Goal: Task Accomplishment & Management: Use online tool/utility

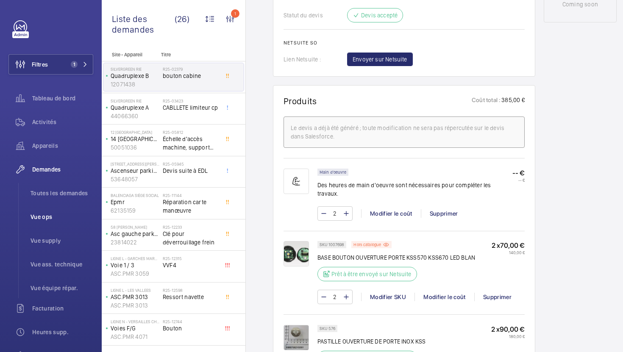
scroll to position [393, 0]
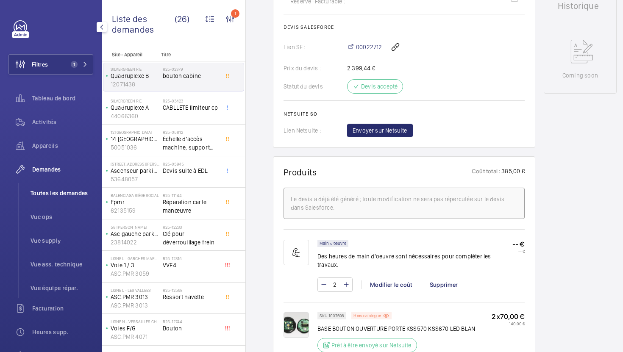
click at [60, 195] on span "Toutes les demandes" at bounding box center [61, 193] width 63 height 8
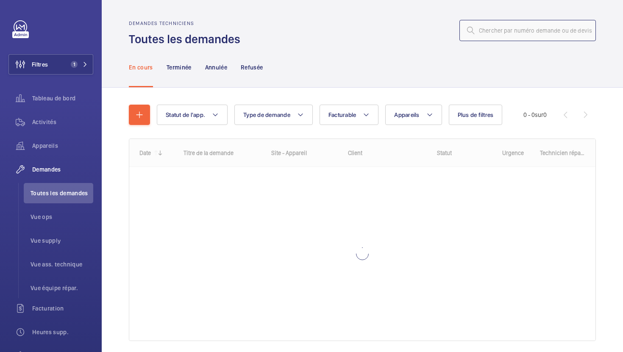
click at [547, 28] on input "text" at bounding box center [527, 30] width 136 height 21
paste input "R25-02227"
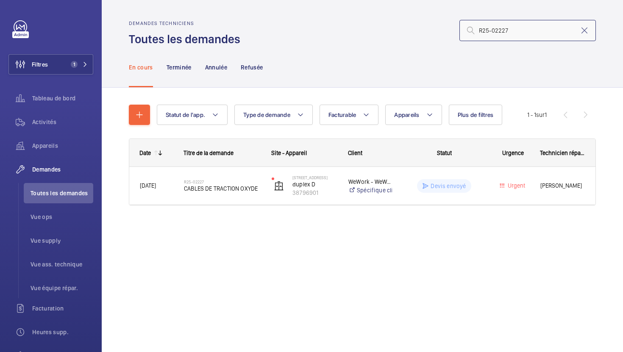
type input "R25-02227"
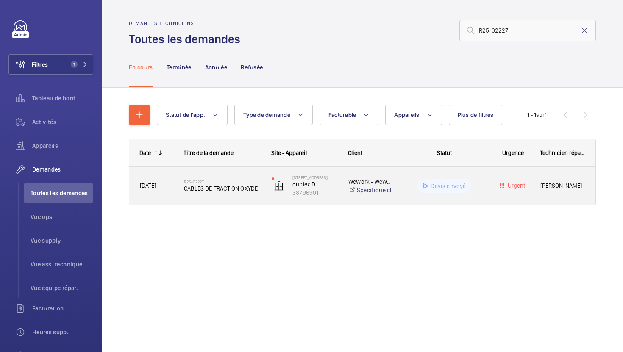
click at [257, 201] on div "R25-02227 CABLES DE TRACTION OXYDE" at bounding box center [217, 186] width 87 height 38
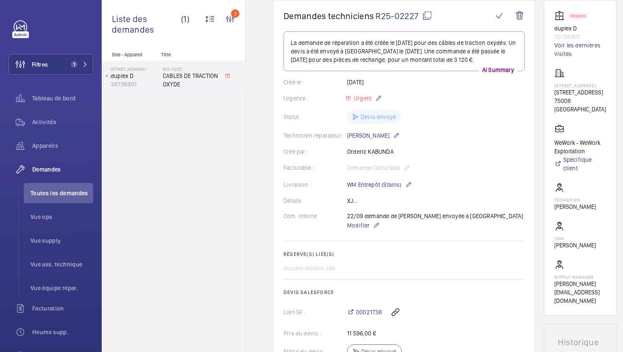
scroll to position [81, 0]
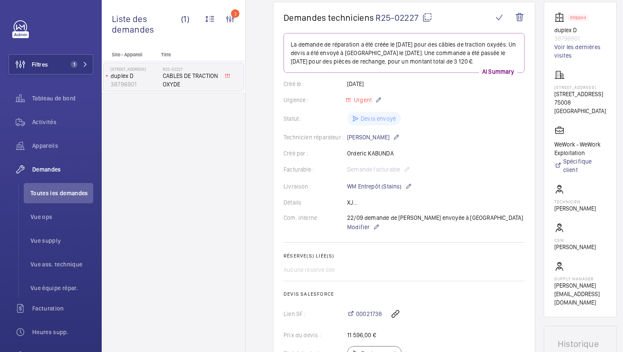
click at [372, 172] on div "Facturable : Demande facturable" at bounding box center [403, 169] width 241 height 10
click at [378, 172] on div "Facturable : Demande facturable" at bounding box center [403, 169] width 241 height 10
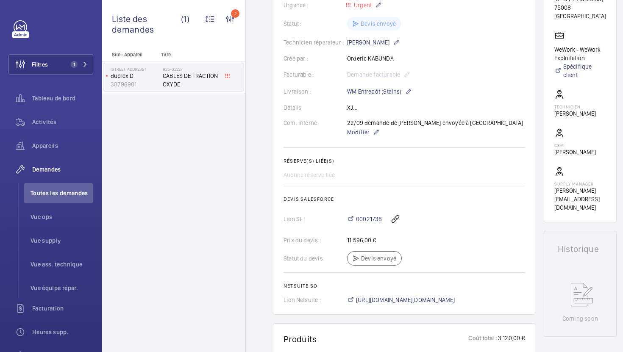
scroll to position [175, 0]
click at [357, 134] on span "Modifier" at bounding box center [358, 132] width 22 height 8
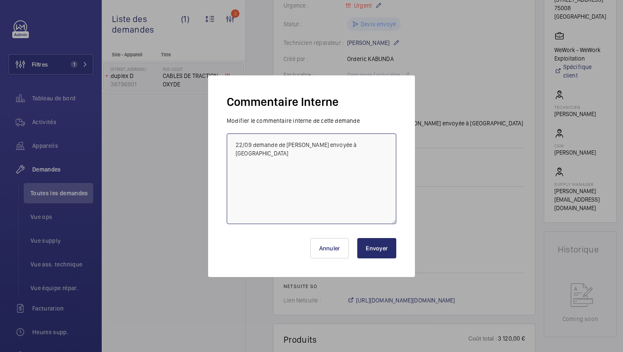
click at [231, 146] on textarea "22/09 demande de [PERSON_NAME] envoyée à [GEOGRAPHIC_DATA]" at bounding box center [311, 178] width 169 height 91
drag, startPoint x: 266, startPoint y: 154, endPoint x: 213, endPoint y: 146, distance: 54.5
click at [213, 146] on div "Commentaire Interne Modifier le commentaire interne de cette demande 01/10 comm…" at bounding box center [311, 176] width 207 height 202
type textarea "01/10 commande au titre du contrat (vu avec [PERSON_NAME] et [PERSON_NAME]) 22/…"
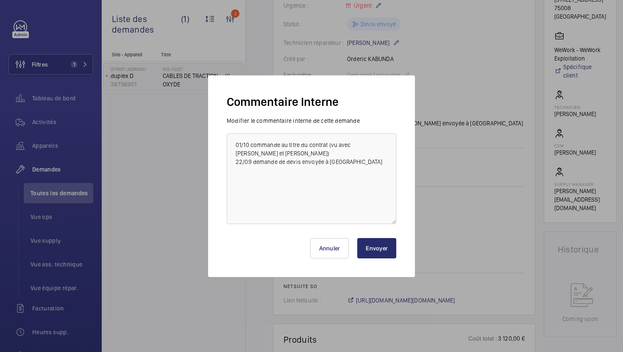
click at [367, 257] on button "Envoyer" at bounding box center [376, 248] width 39 height 20
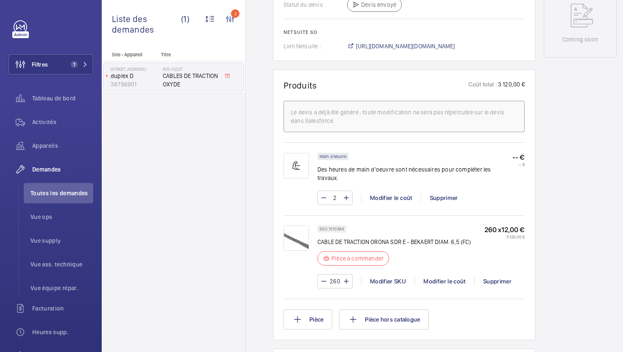
scroll to position [352, 0]
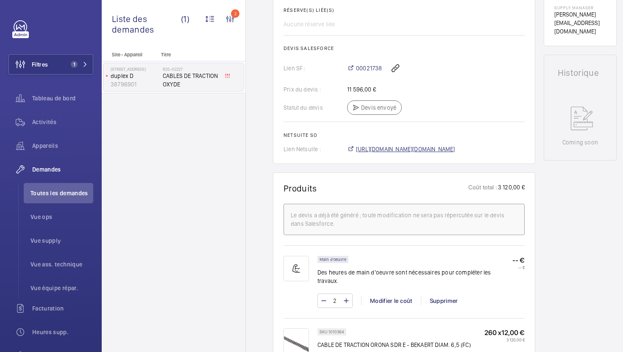
click at [446, 145] on span "[URL][DOMAIN_NAME][DOMAIN_NAME]" at bounding box center [405, 149] width 99 height 8
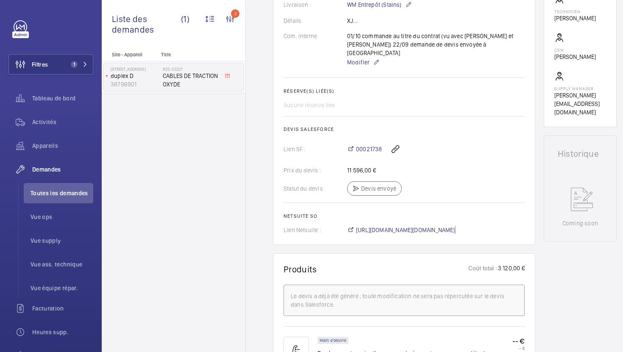
scroll to position [136, 0]
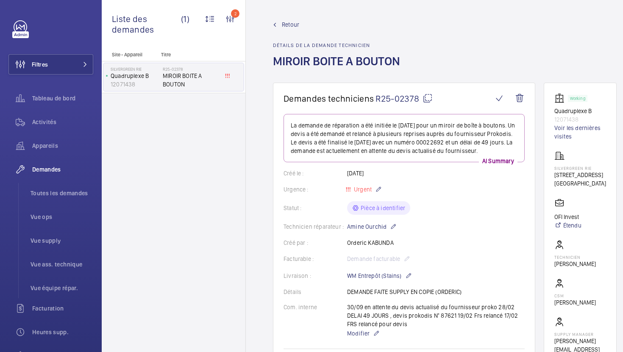
scroll to position [475, 0]
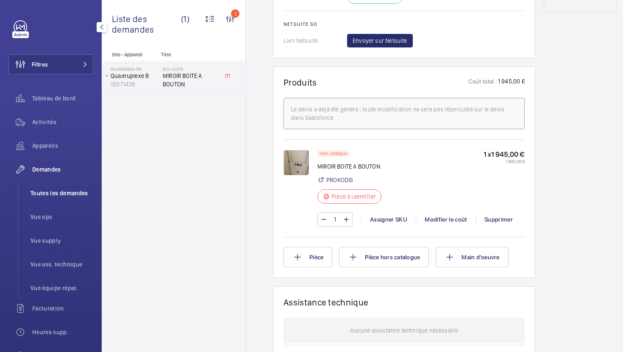
click at [74, 187] on li "Toutes les demandes" at bounding box center [58, 193] width 69 height 20
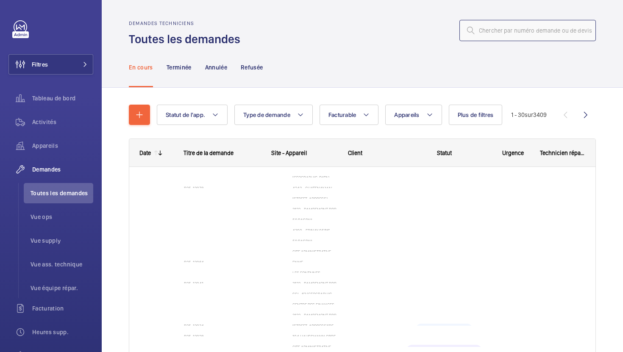
click at [481, 30] on input "text" at bounding box center [527, 30] width 136 height 21
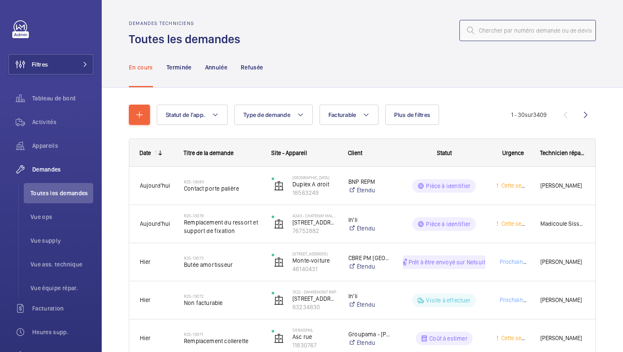
paste input "R25-12593"
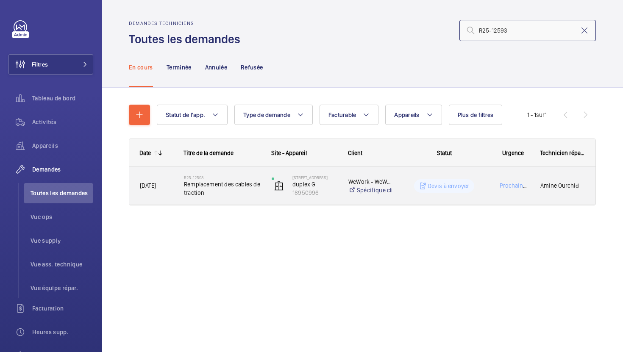
type input "R25-12593"
click at [402, 199] on div "Devis à envoyer" at bounding box center [439, 186] width 92 height 30
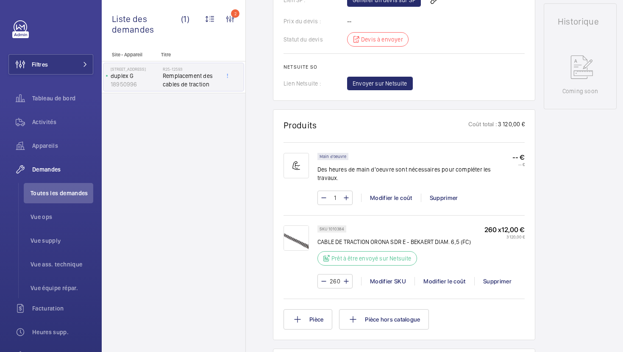
scroll to position [421, 0]
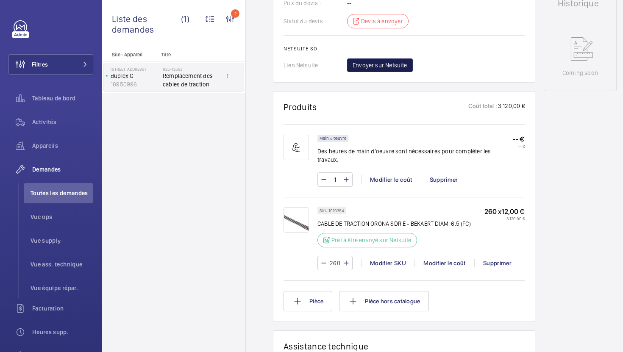
click at [373, 66] on span "Envoyer sur Netsuite" at bounding box center [379, 65] width 55 height 8
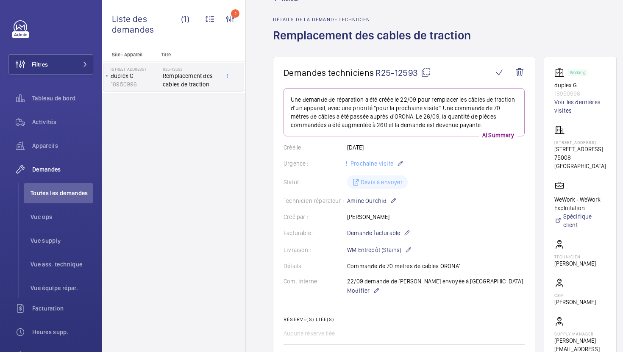
scroll to position [22, 0]
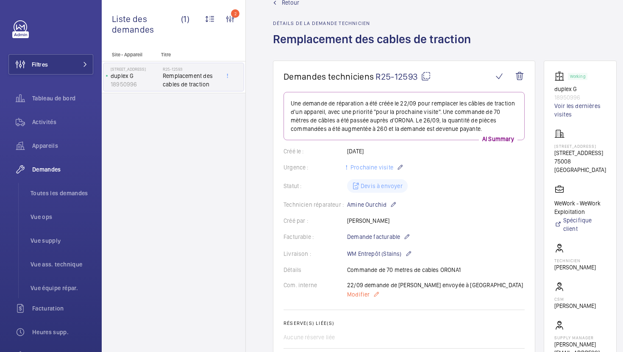
click at [356, 296] on span "Modifier" at bounding box center [358, 294] width 22 height 8
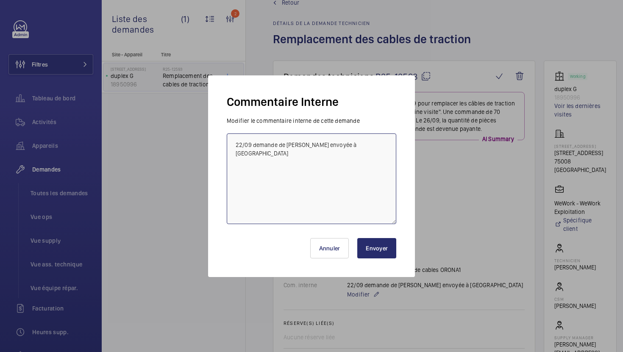
click at [235, 145] on textarea "22/09 demande de [PERSON_NAME] envoyée à [GEOGRAPHIC_DATA]" at bounding box center [311, 178] width 169 height 91
paste textarea "01/10 commande au titre du contrat (vu avec micka et romain w)"
type textarea "01/10 commande au titre du contrat (vu avec [PERSON_NAME] et [PERSON_NAME]) 22/…"
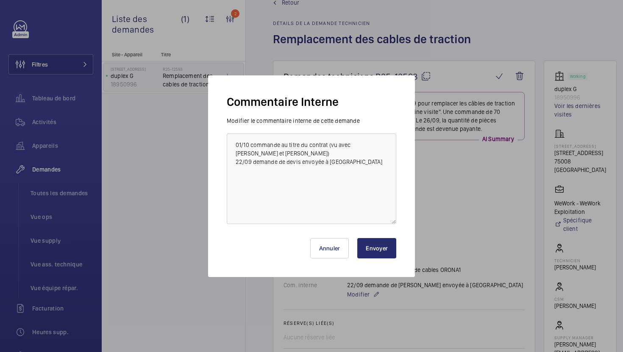
click at [381, 256] on button "Envoyer" at bounding box center [376, 248] width 39 height 20
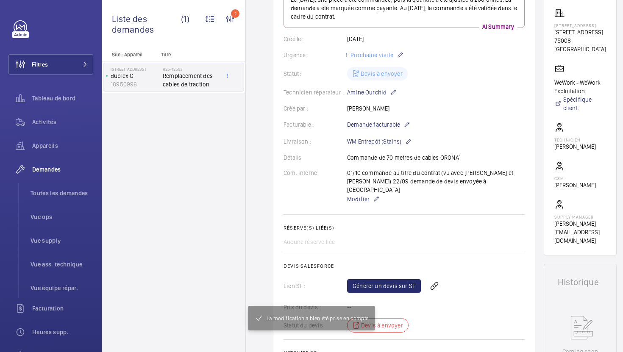
scroll to position [80, 0]
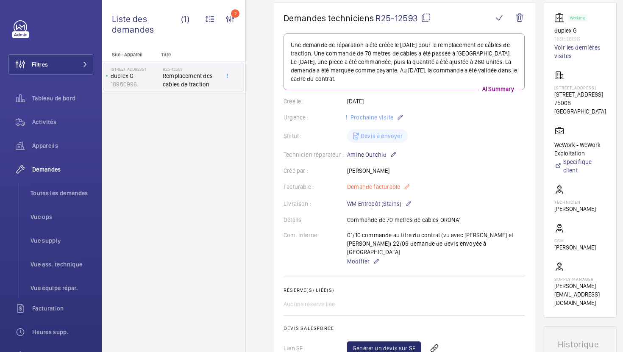
click at [389, 189] on span "Demande facturable" at bounding box center [373, 187] width 53 height 8
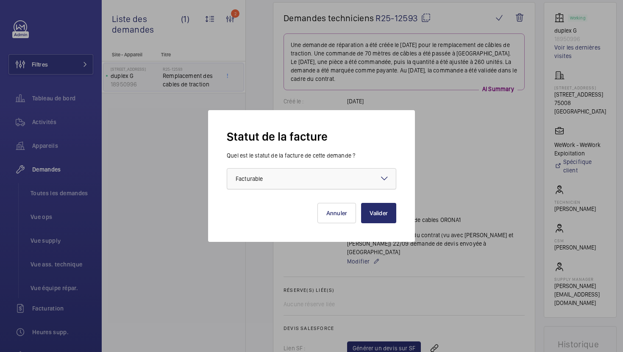
click at [349, 169] on div at bounding box center [311, 179] width 169 height 20
click at [355, 236] on div "Statut de la facture Quel est le statut de la facture de cette demande ? Faites…" at bounding box center [311, 176] width 207 height 132
click at [343, 188] on div at bounding box center [311, 179] width 169 height 20
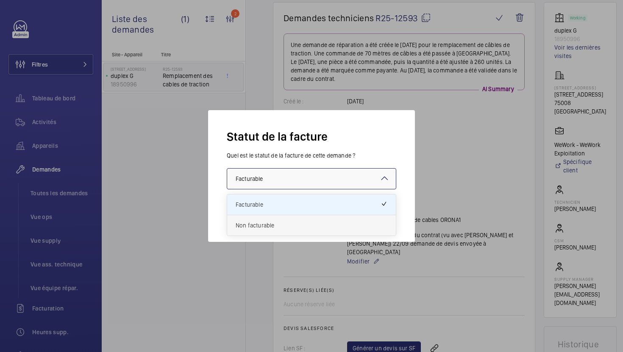
click at [347, 225] on span "Non facturable" at bounding box center [311, 225] width 152 height 8
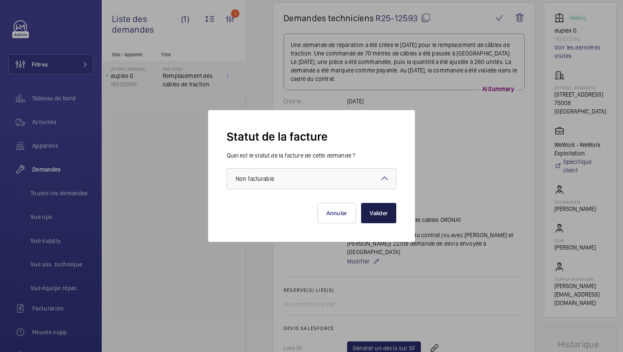
click at [375, 218] on button "Valider" at bounding box center [378, 213] width 35 height 20
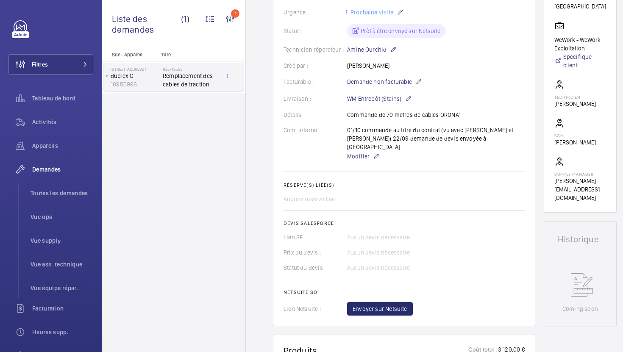
scroll to position [186, 0]
click at [389, 307] on wm-front-card "Demandes techniciens R25-12593 Une demande de réparation a été ouverte le 22/09…" at bounding box center [404, 111] width 262 height 429
click at [387, 304] on span "Envoyer sur Netsuite" at bounding box center [379, 308] width 55 height 8
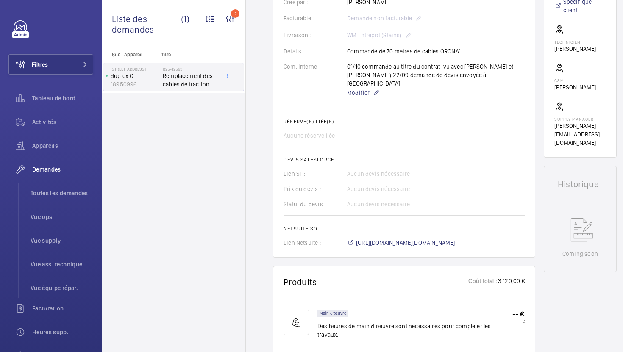
scroll to position [243, 0]
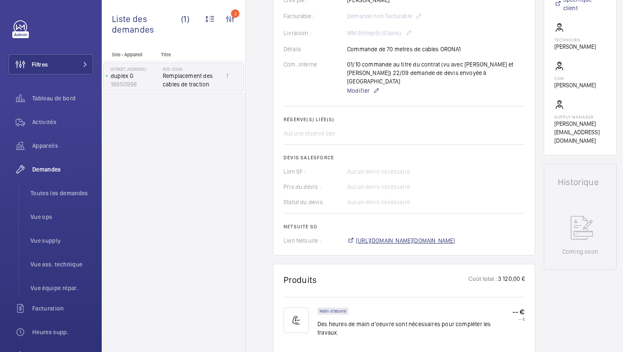
click at [435, 236] on span "https://6461500.app.netsuite.com/app/accounting/transactions/salesord.nl?id=305…" at bounding box center [405, 240] width 99 height 8
